Goal: Task Accomplishment & Management: Manage account settings

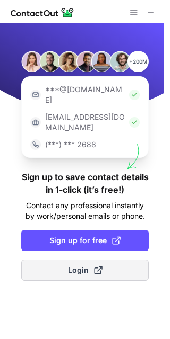
click at [101, 266] on span at bounding box center [98, 270] width 8 height 8
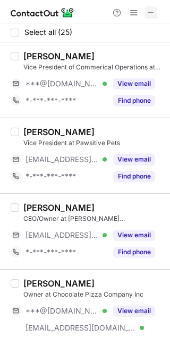
click at [153, 11] on span at bounding box center [150, 12] width 8 height 8
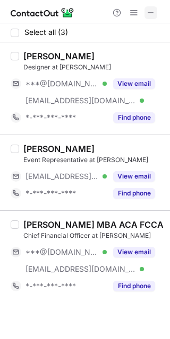
click at [147, 16] on span at bounding box center [150, 12] width 8 height 8
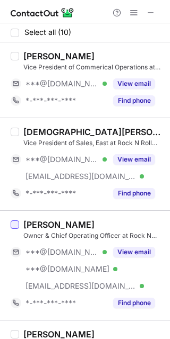
click at [13, 226] on div at bounding box center [15, 224] width 8 height 8
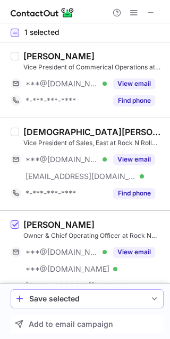
click at [133, 300] on div "Save selected" at bounding box center [87, 299] width 116 height 8
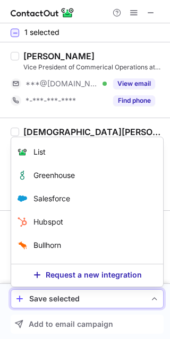
click at [133, 300] on div "Save selected" at bounding box center [87, 299] width 116 height 8
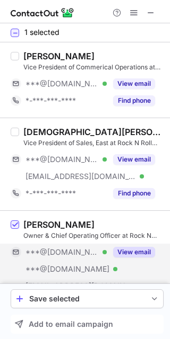
click at [133, 251] on button "View email" at bounding box center [134, 252] width 42 height 11
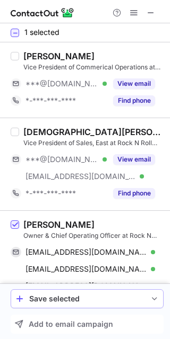
click at [63, 300] on div "Save selected" at bounding box center [87, 299] width 116 height 8
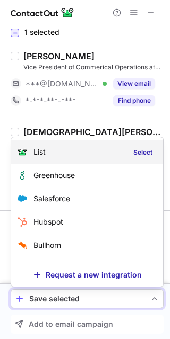
click at [55, 147] on div "List Select" at bounding box center [87, 151] width 152 height 23
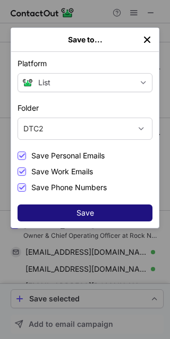
click at [109, 211] on button "Save" at bounding box center [84, 213] width 135 height 17
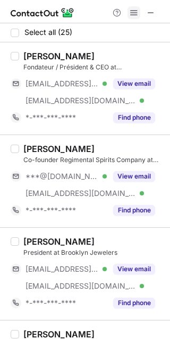
click at [134, 11] on span at bounding box center [133, 12] width 8 height 8
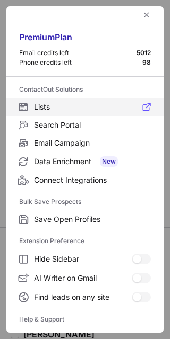
click at [51, 104] on span "Lists" at bounding box center [92, 107] width 117 height 10
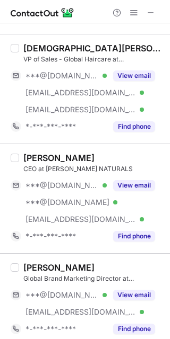
scroll to position [105, 0]
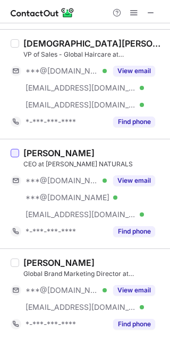
click at [16, 153] on div at bounding box center [15, 153] width 8 height 8
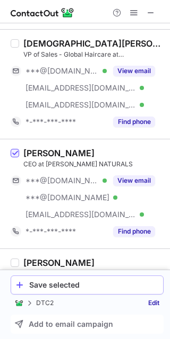
click at [83, 282] on div "Save selected" at bounding box center [93, 285] width 129 height 8
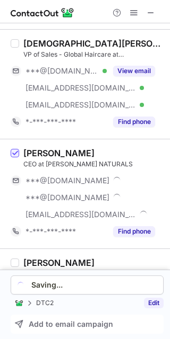
click at [153, 303] on link "Edit" at bounding box center [154, 303] width 20 height 11
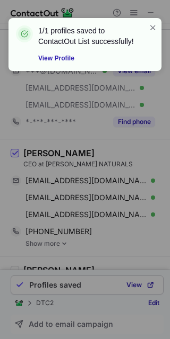
click at [148, 26] on div "1/1 profiles saved to ContactOut List successfully! View Profile" at bounding box center [81, 44] width 136 height 45
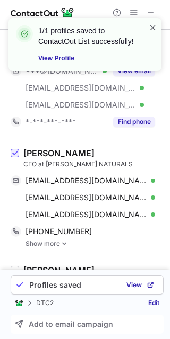
click at [156, 27] on span at bounding box center [152, 27] width 8 height 11
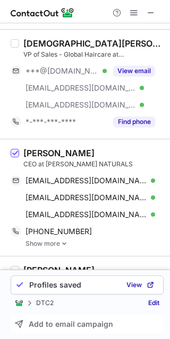
click at [153, 11] on div "1/1 profiles saved to ContactOut List successfully! View Profile" at bounding box center [85, 17] width 170 height 21
click at [153, 11] on span at bounding box center [150, 12] width 8 height 8
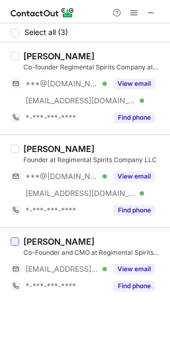
click at [16, 240] on div at bounding box center [15, 241] width 8 height 8
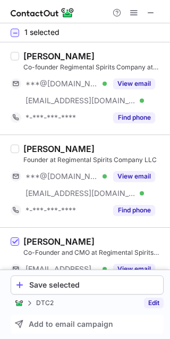
click at [155, 302] on link "Edit" at bounding box center [154, 303] width 20 height 11
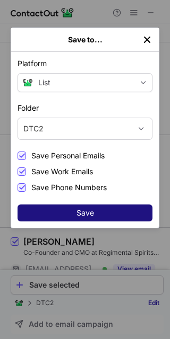
click at [103, 210] on button "Save" at bounding box center [84, 213] width 135 height 17
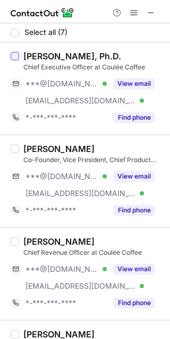
click at [14, 56] on div at bounding box center [15, 56] width 8 height 8
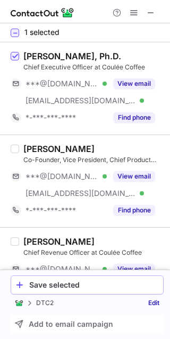
click at [90, 291] on button "Save selected" at bounding box center [87, 285] width 153 height 19
